Goal: Task Accomplishment & Management: Complete application form

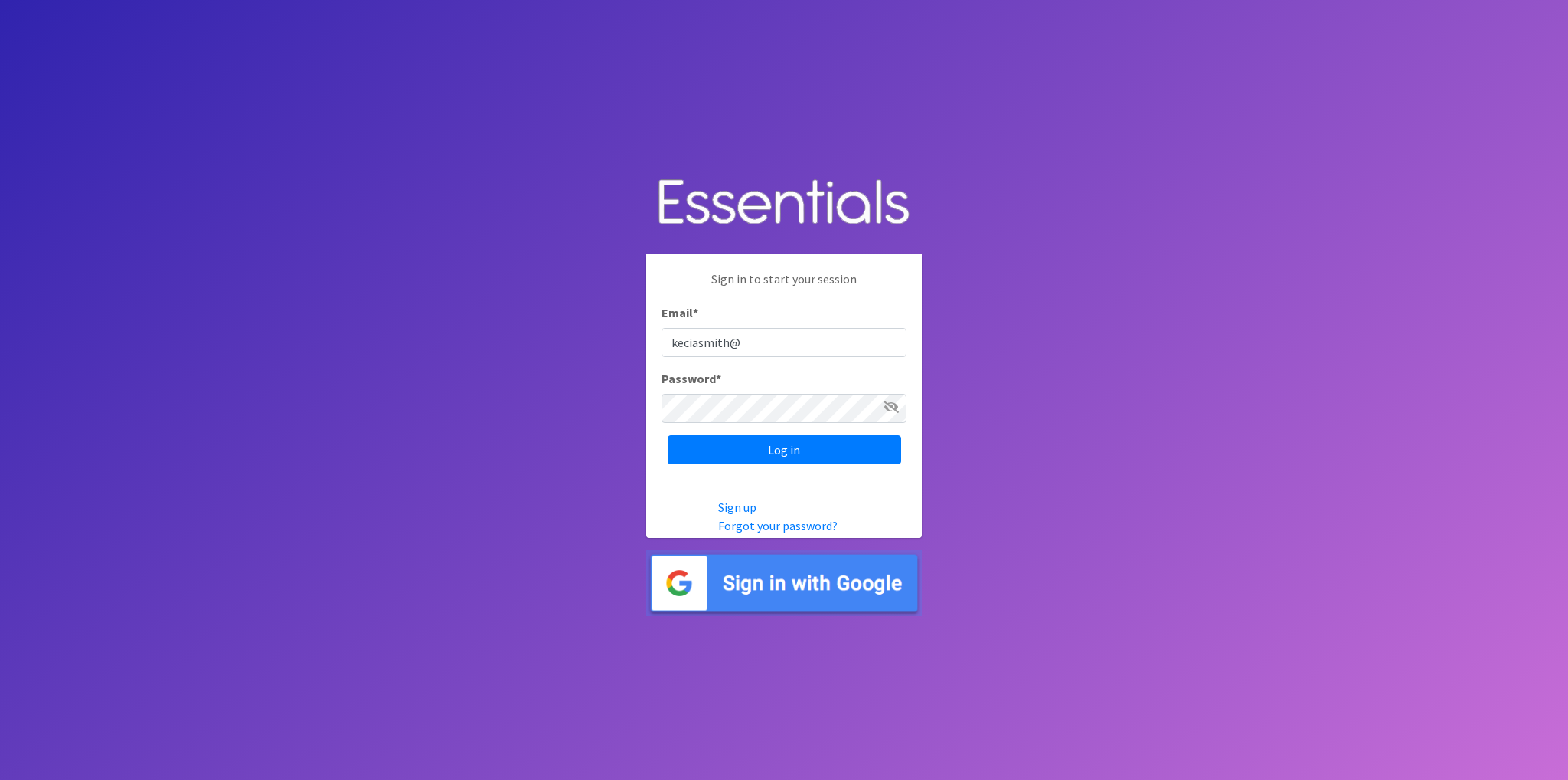
type input "Keciasmith@dadeschools.net"
click at [668, 435] on input "Log in" at bounding box center [784, 449] width 234 height 29
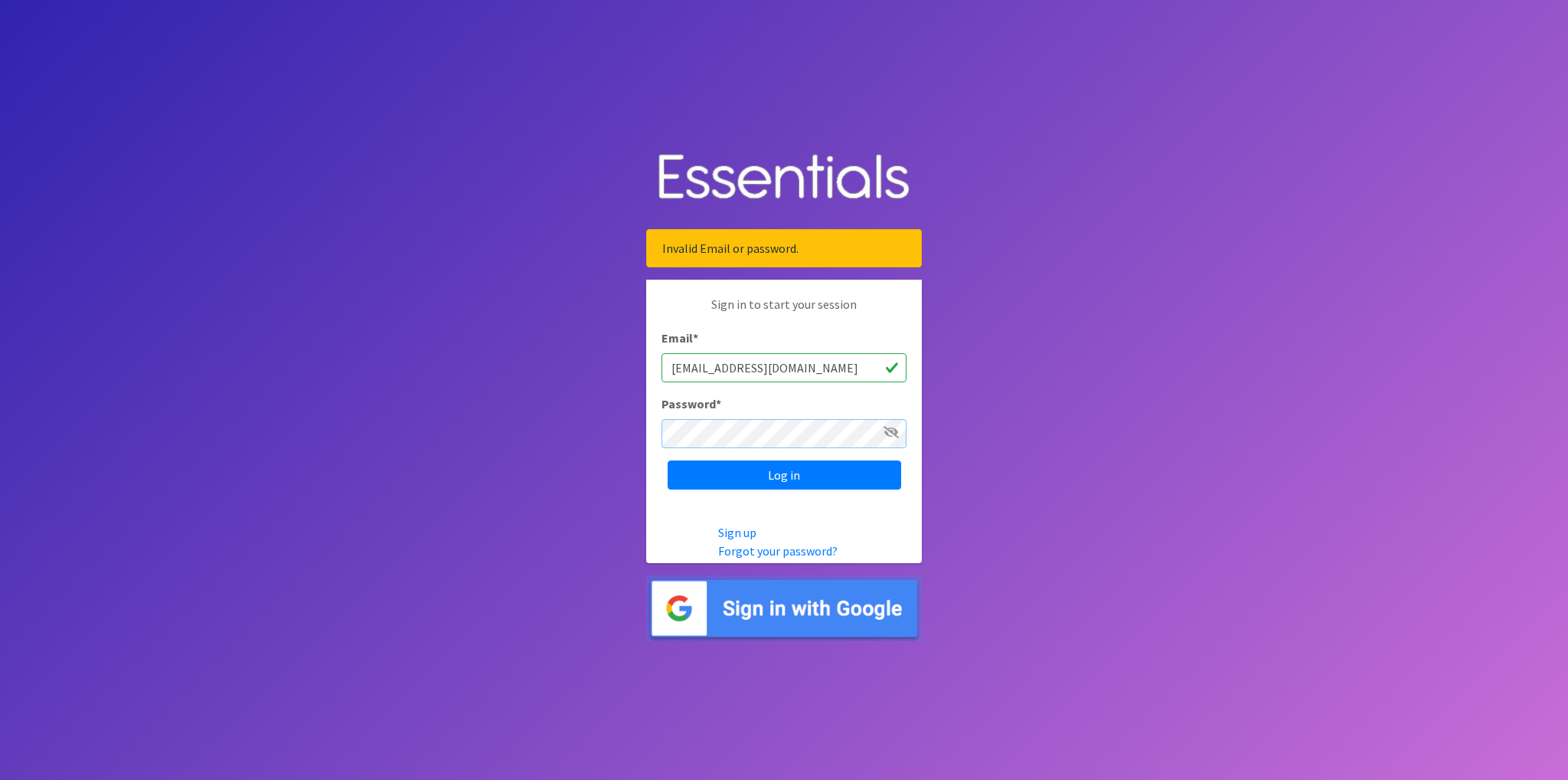
click at [668, 461] on input "Log in" at bounding box center [784, 475] width 234 height 29
click at [680, 368] on input "[EMAIL_ADDRESS][DOMAIN_NAME]" at bounding box center [784, 368] width 245 height 29
type input "keciasmith@dadeschools.net"
click at [769, 474] on input "Log in" at bounding box center [784, 475] width 234 height 29
type input "keciasmith@dadeschools.net"
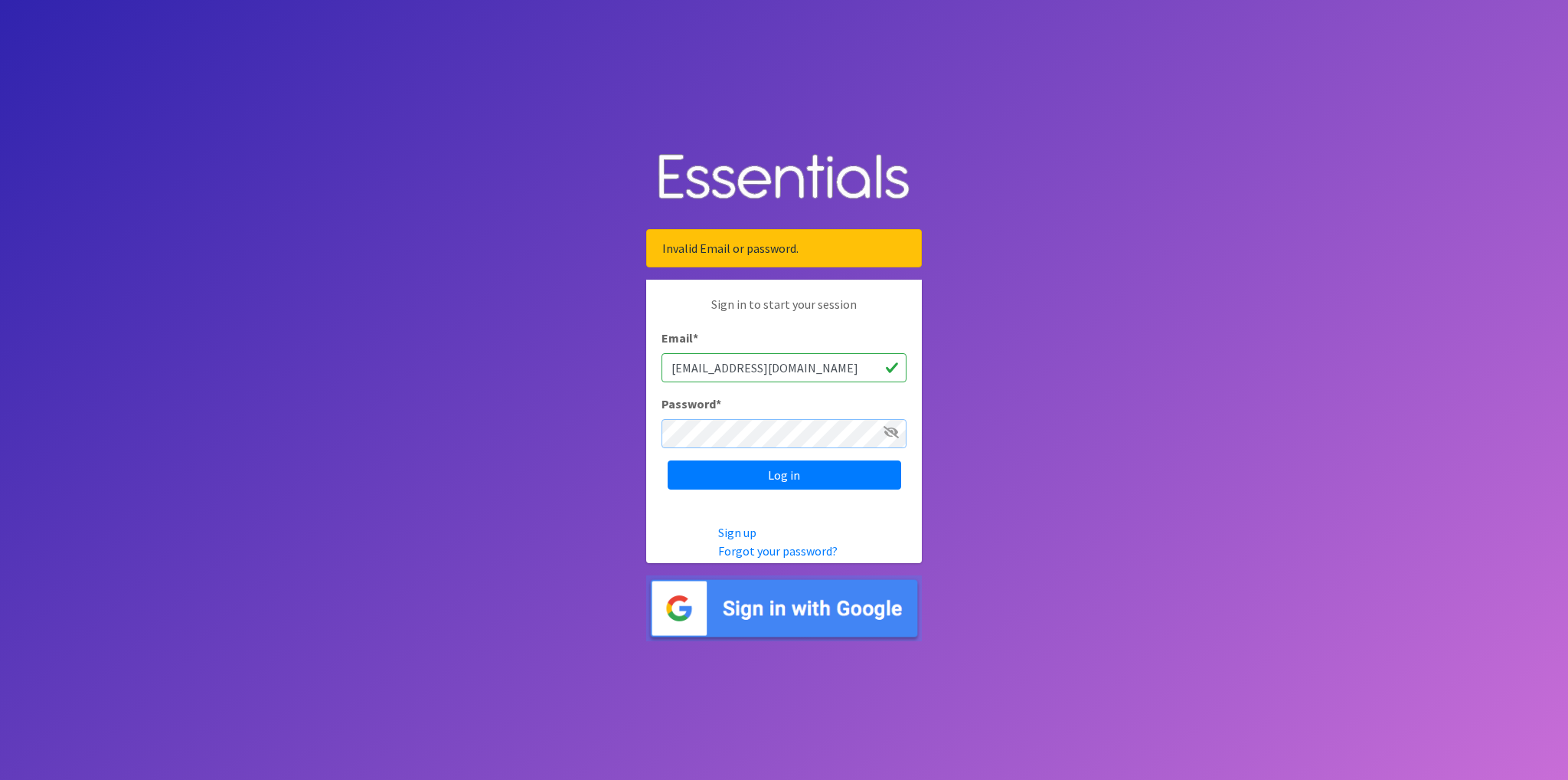
click at [668, 461] on input "Log in" at bounding box center [784, 475] width 234 height 29
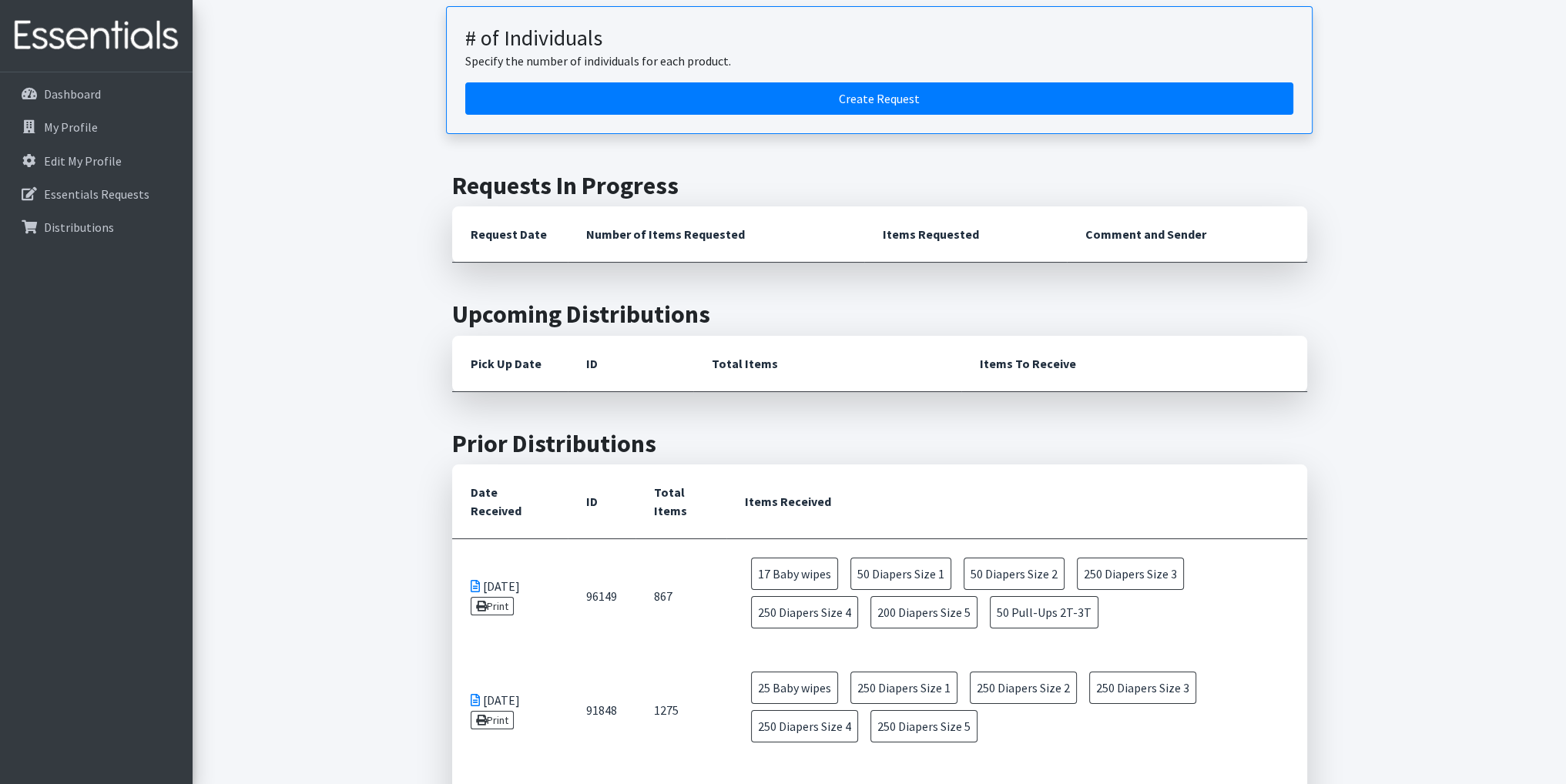
scroll to position [156, 0]
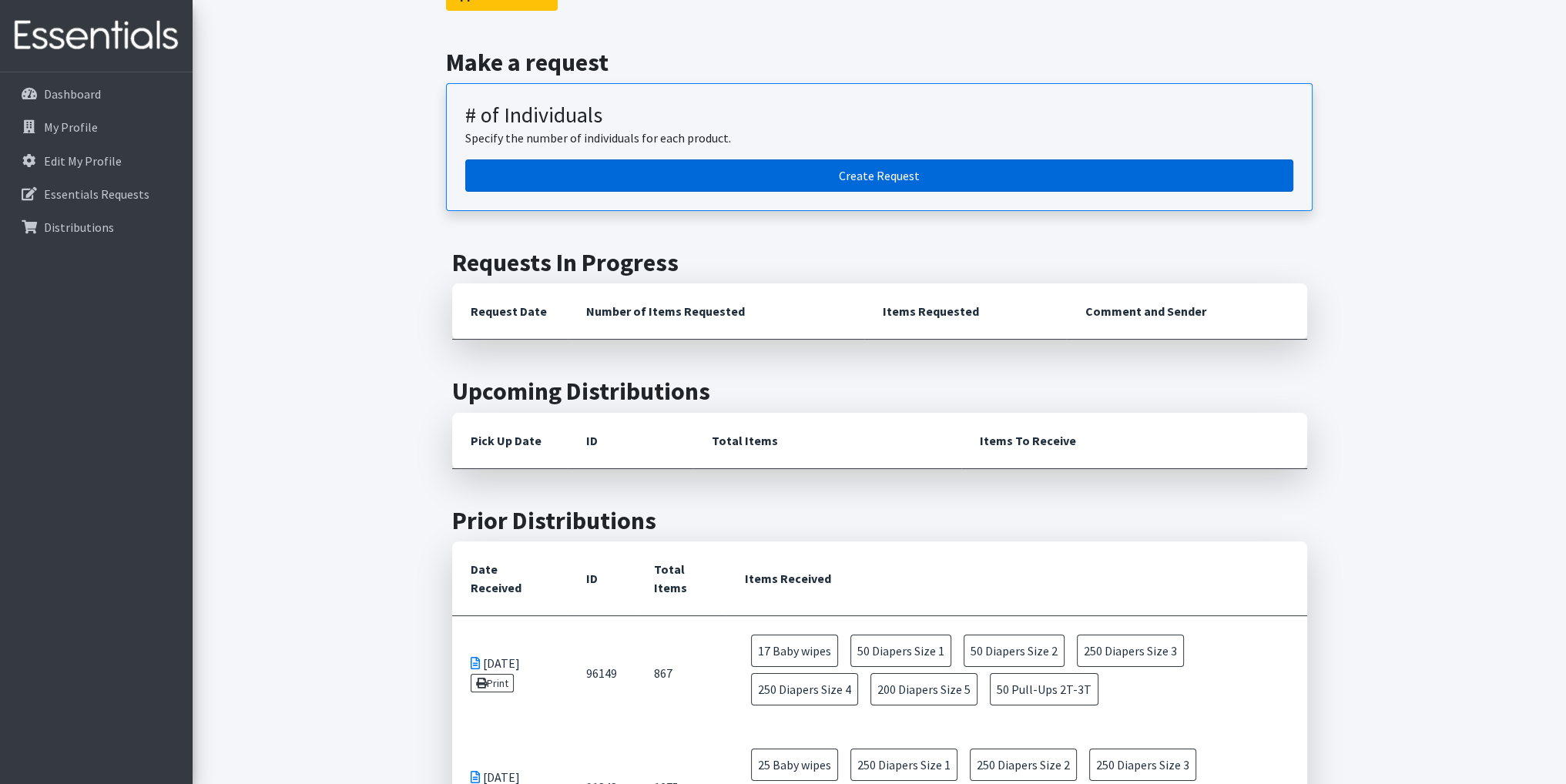
click at [872, 179] on link "Create Request" at bounding box center [879, 176] width 828 height 32
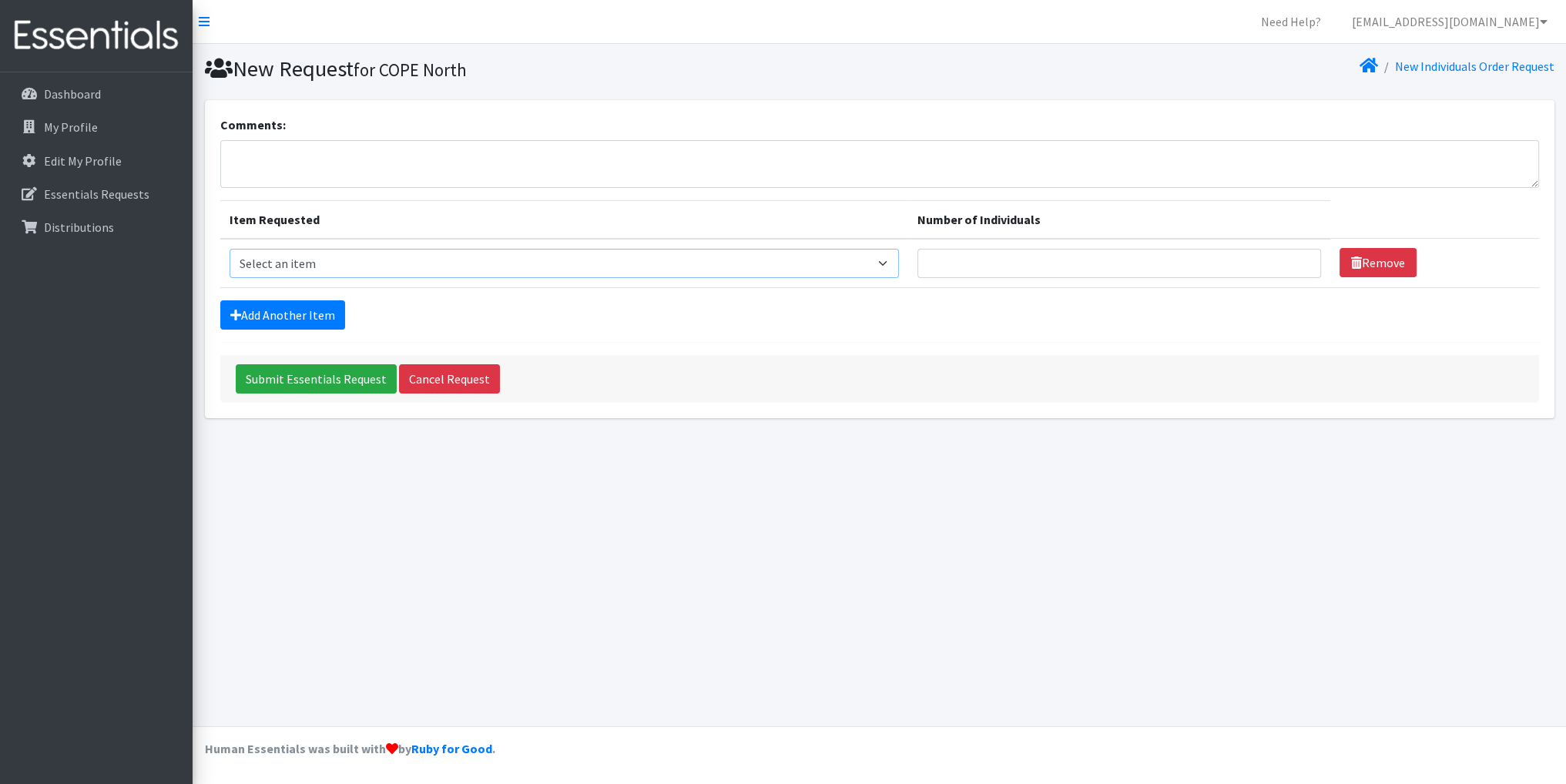
click at [429, 262] on select "Select an item # - Total number of kids being served with this order: Baby wipe…" at bounding box center [564, 263] width 669 height 29
select select "10203"
click at [230, 249] on select "Select an item # - Total number of kids being served with this order: Baby wipe…" at bounding box center [564, 263] width 669 height 29
click at [1064, 256] on input "Number of Individuals" at bounding box center [1119, 263] width 403 height 29
type input "19"
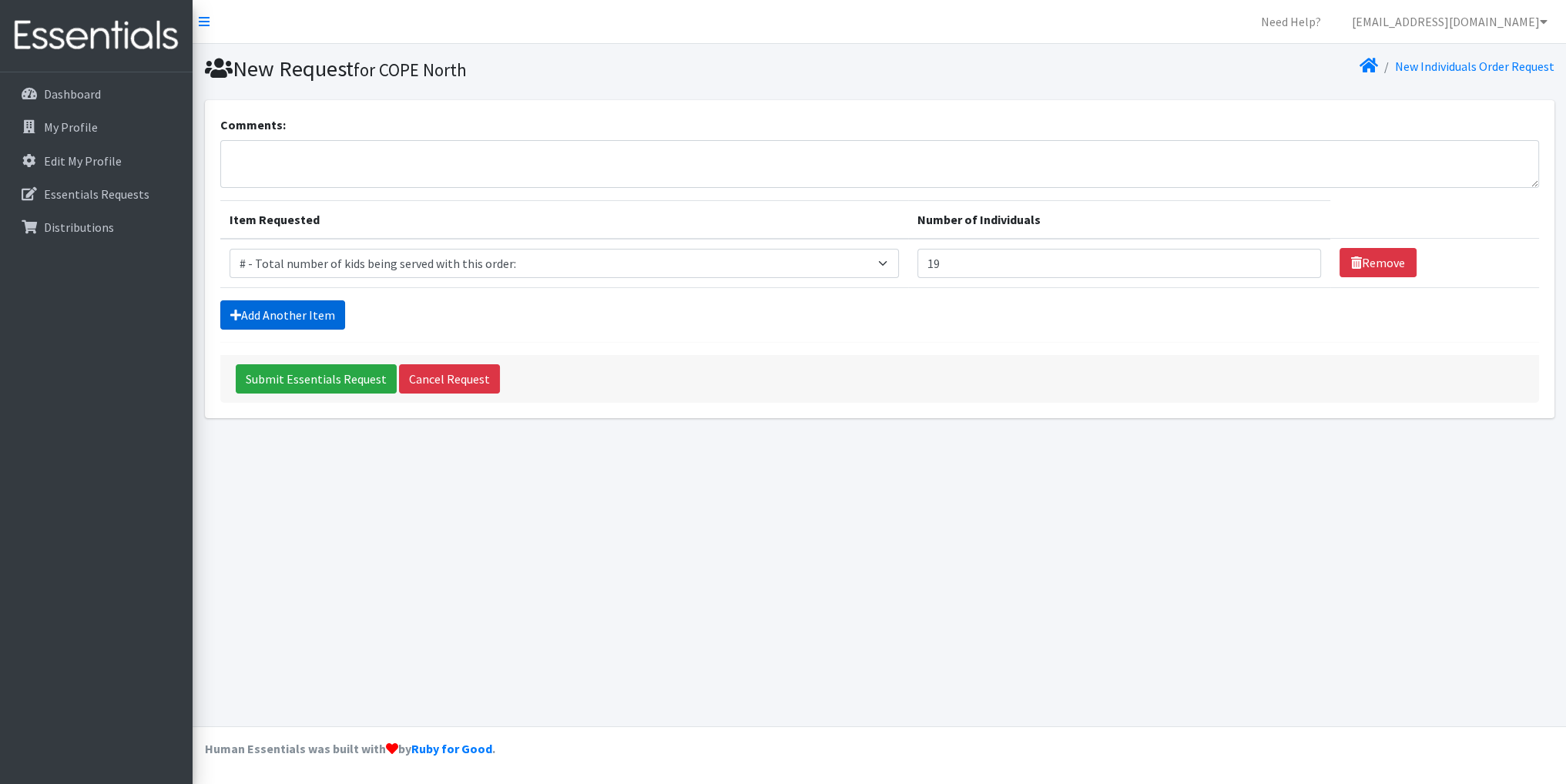
click at [322, 310] on link "Add Another Item" at bounding box center [283, 315] width 125 height 29
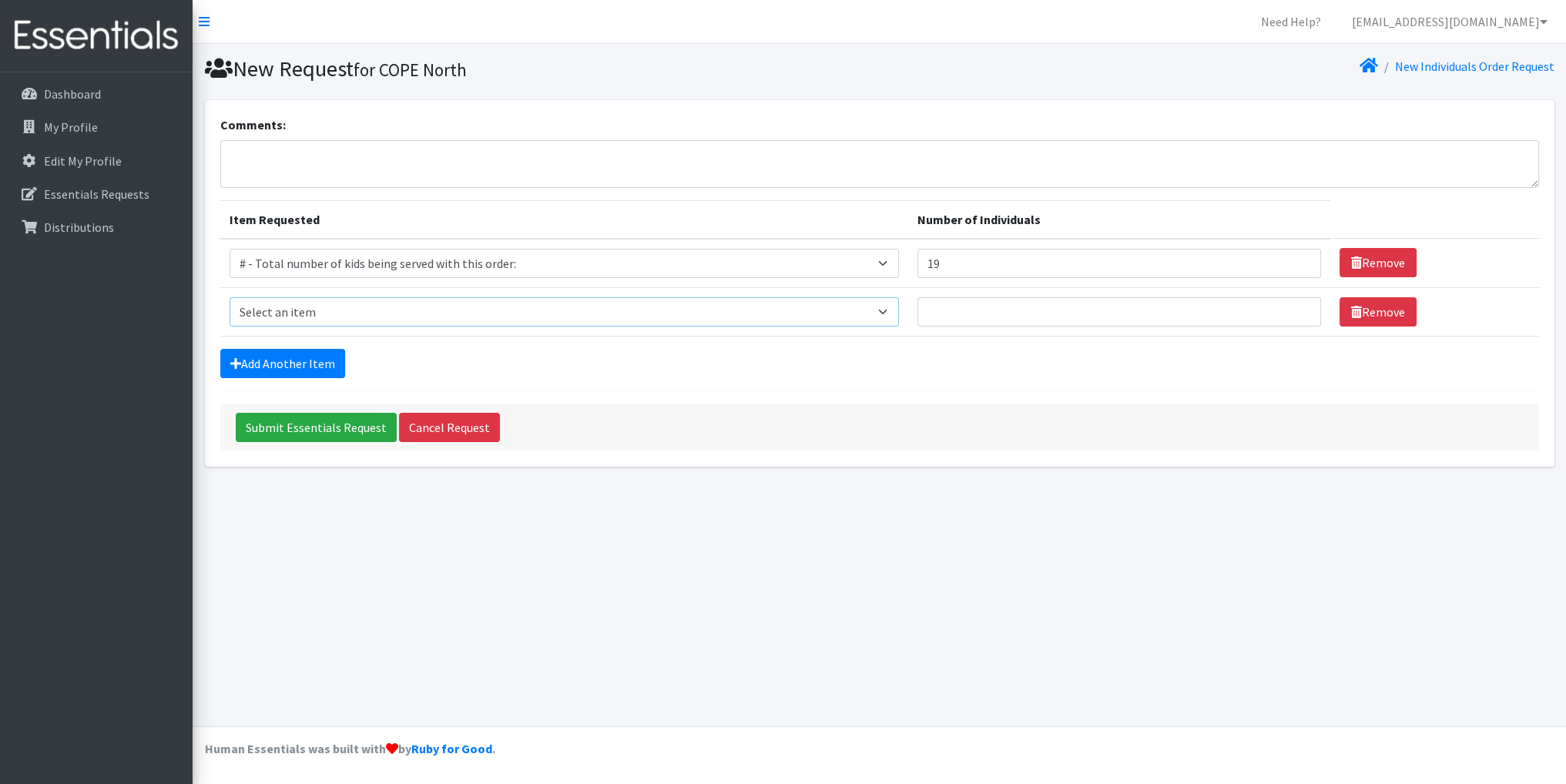
click at [895, 312] on select "Select an item # - Total number of kids being served with this order: Baby wipe…" at bounding box center [564, 312] width 669 height 29
select select "2649"
click at [230, 297] on select "Select an item # - Total number of kids being served with this order: Baby wipe…" at bounding box center [564, 312] width 669 height 29
click at [1083, 313] on input "Number of Individuals" at bounding box center [1119, 312] width 403 height 29
type input "19"
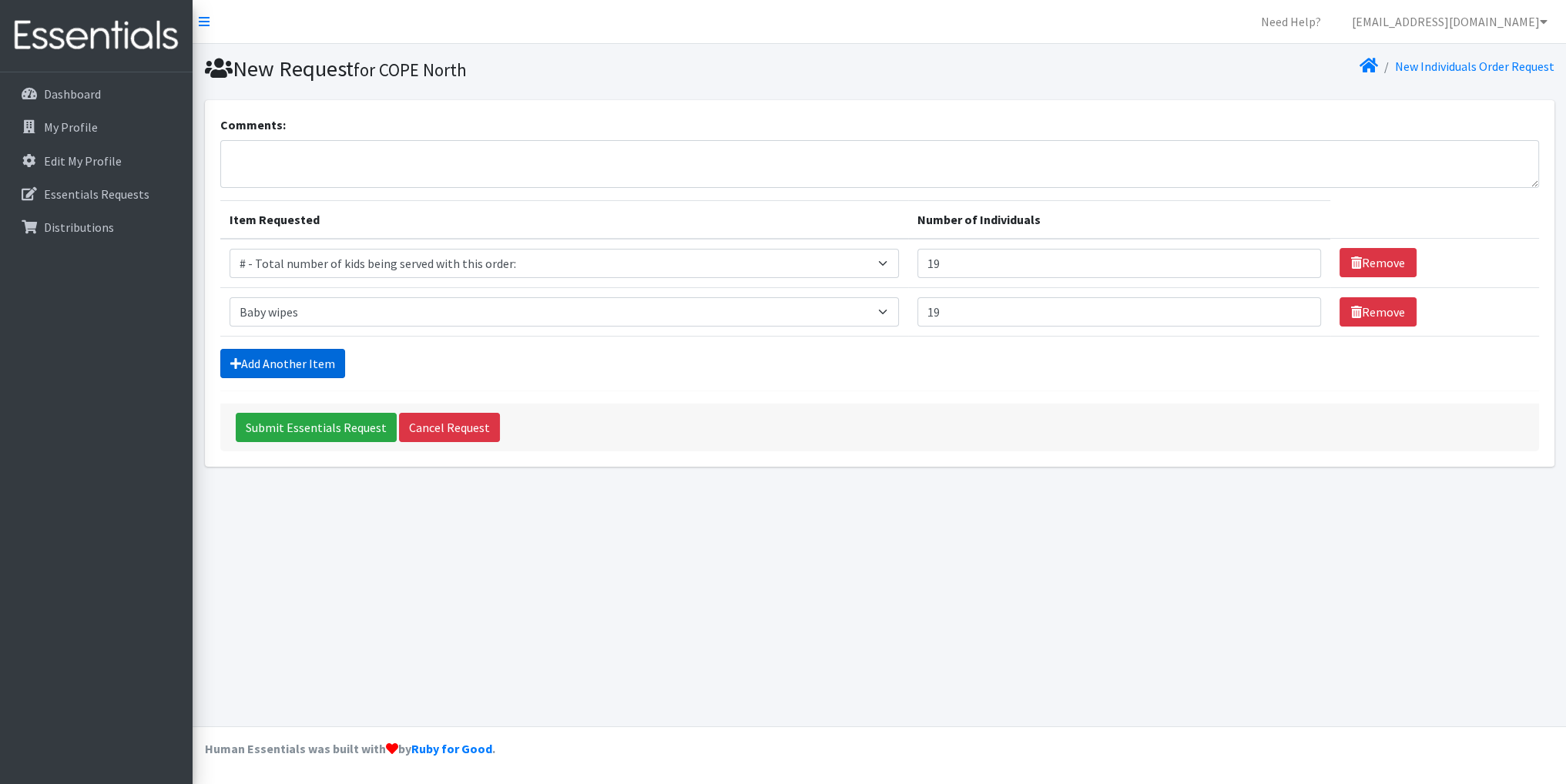
click at [311, 358] on link "Add Another Item" at bounding box center [283, 363] width 125 height 29
